Goal: Complete application form

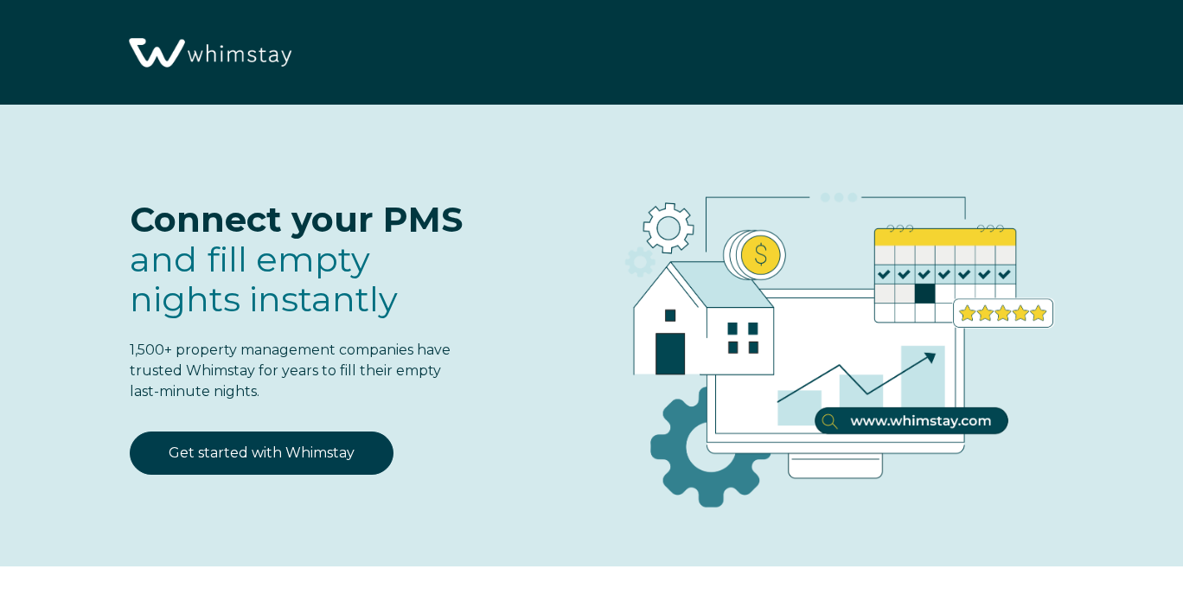
select select "US"
select select "Standard"
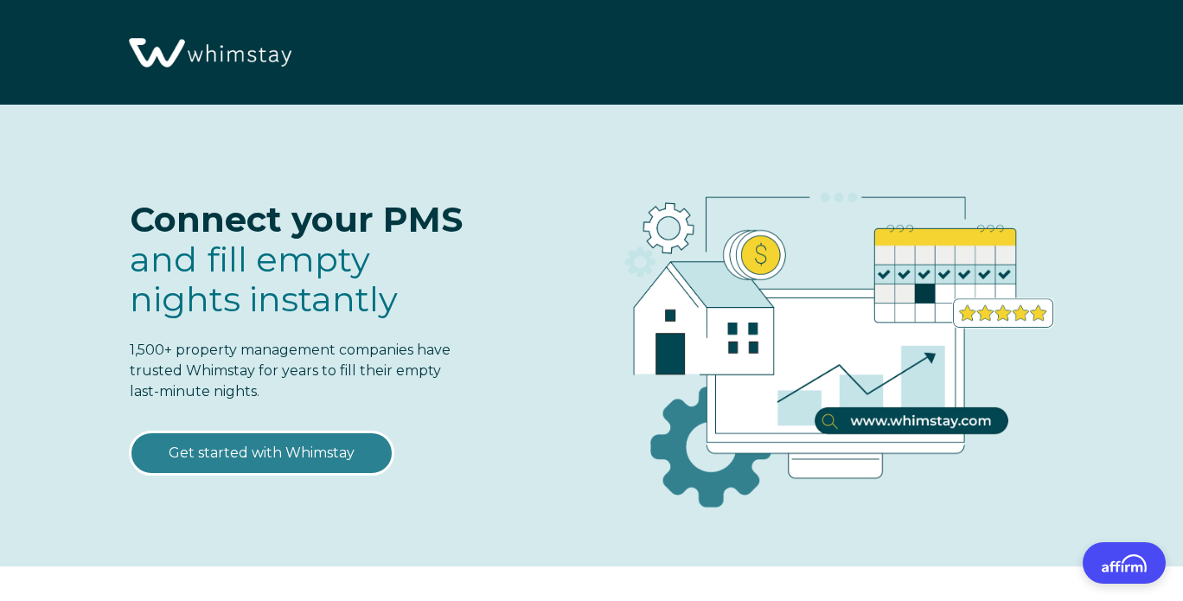
click at [246, 453] on link "Get started with Whimstay" at bounding box center [262, 453] width 264 height 43
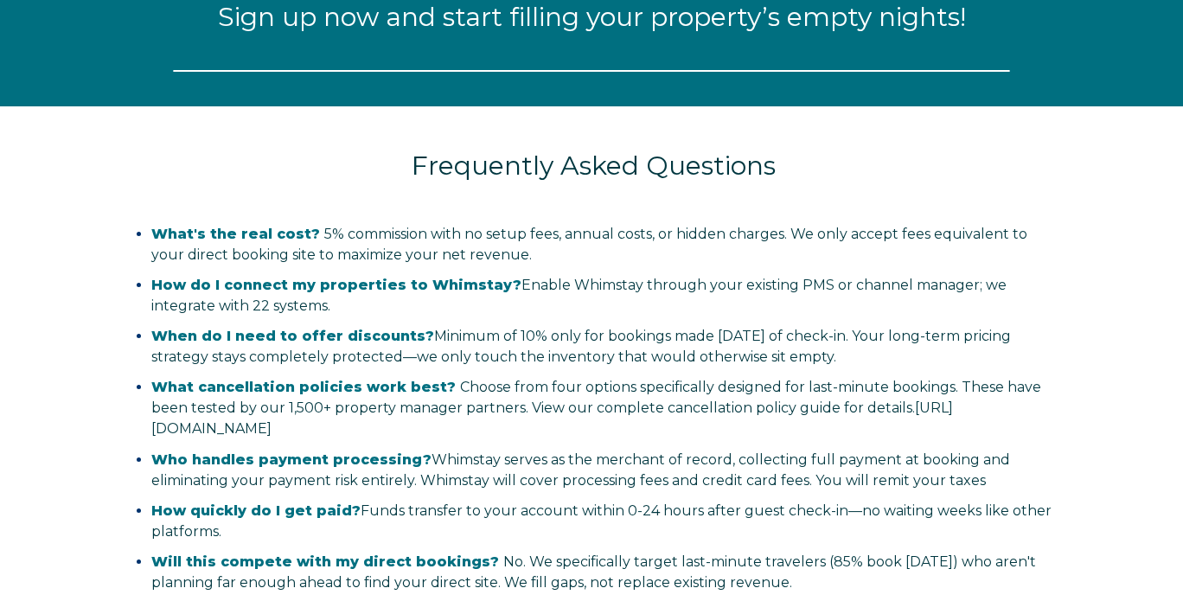
scroll to position [2018, 0]
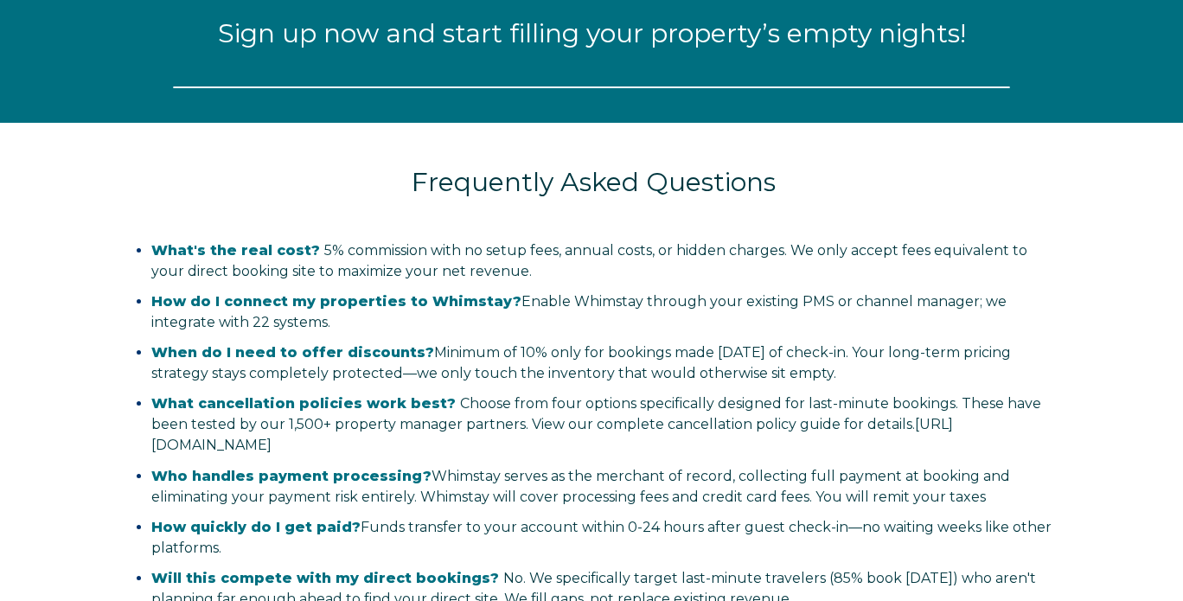
select select "US"
select select "Standard"
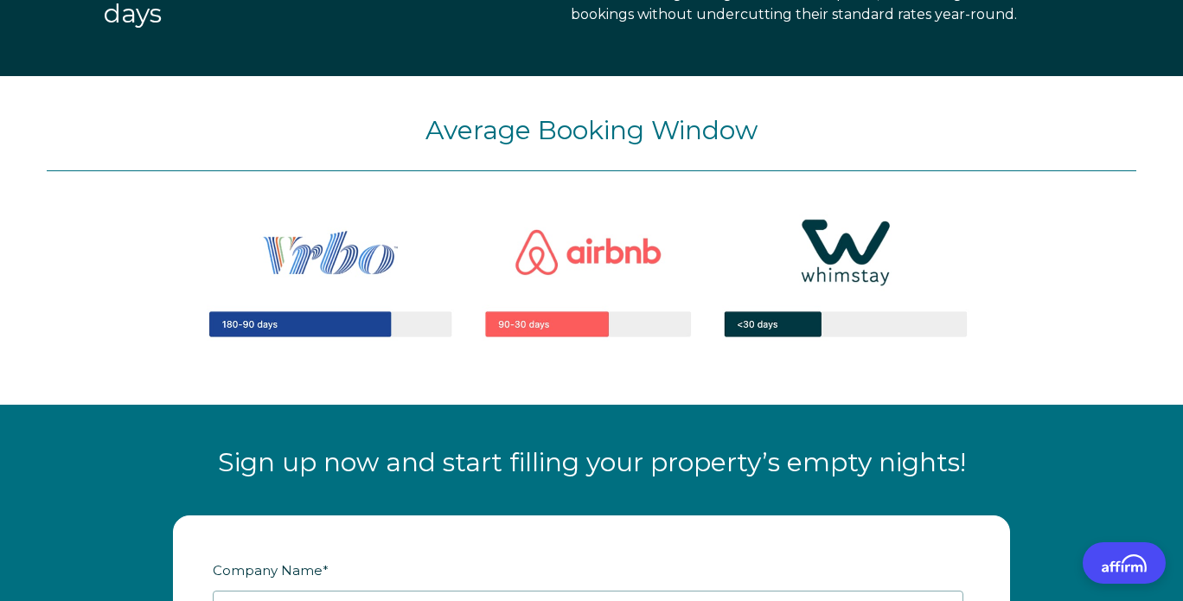
scroll to position [0, 0]
